Goal: Information Seeking & Learning: Understand process/instructions

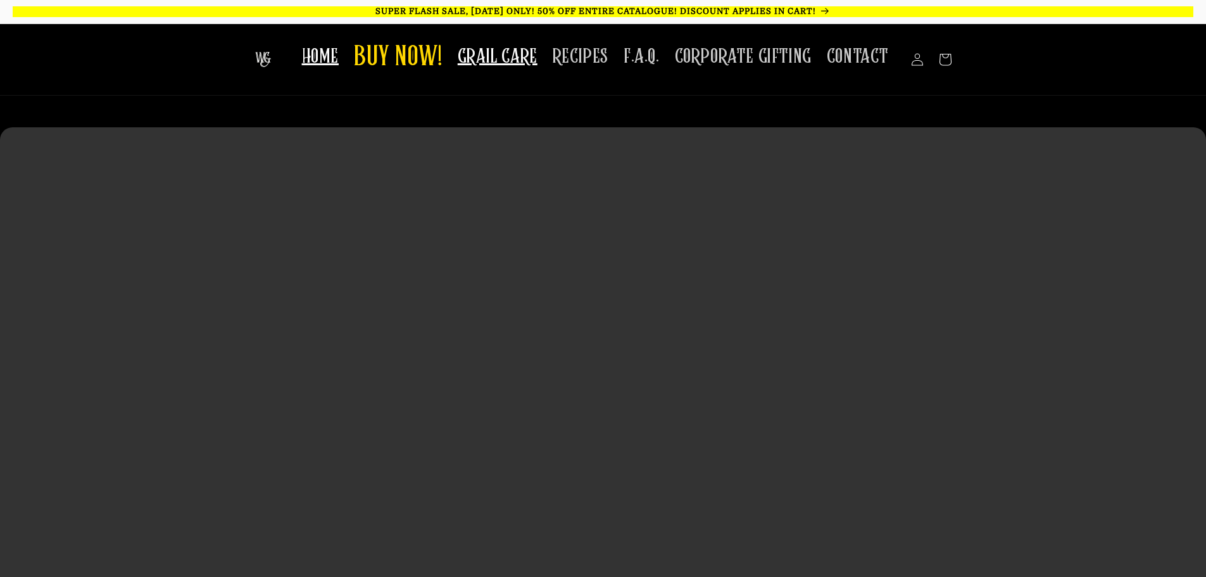
click at [504, 59] on span "GRAIL CARE" at bounding box center [498, 56] width 80 height 25
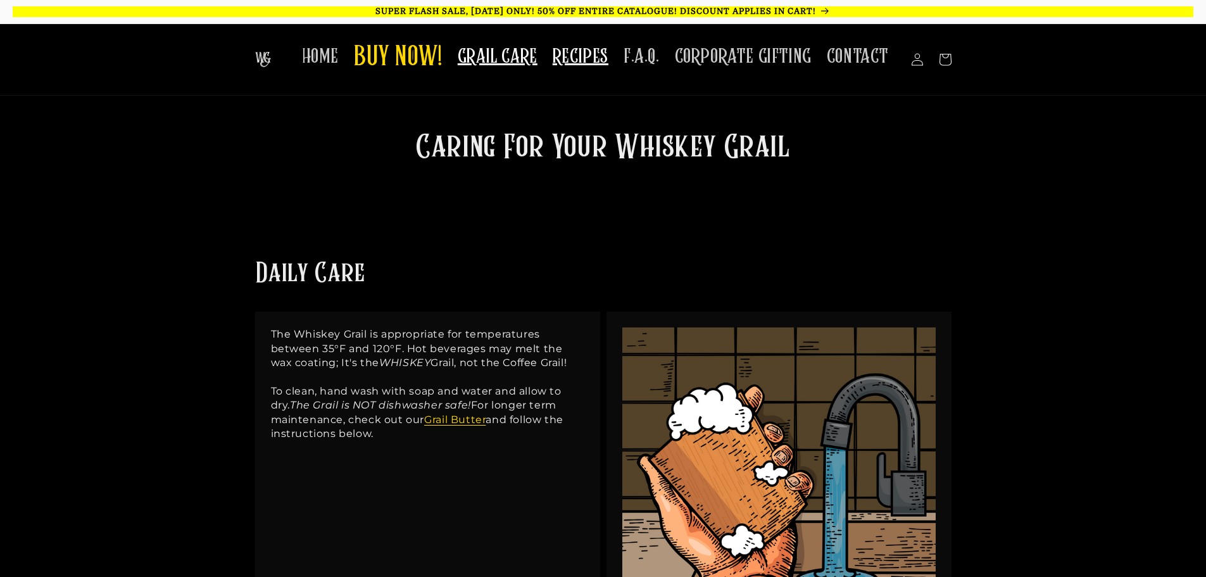
click at [572, 54] on span "RECIPES" at bounding box center [581, 56] width 56 height 25
